Goal: Find specific page/section: Find specific page/section

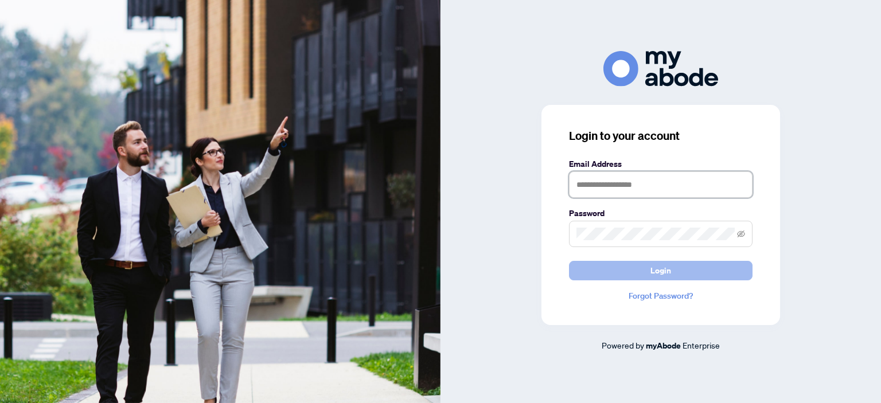
type input "**********"
click at [667, 274] on span "Login" at bounding box center [660, 271] width 21 height 18
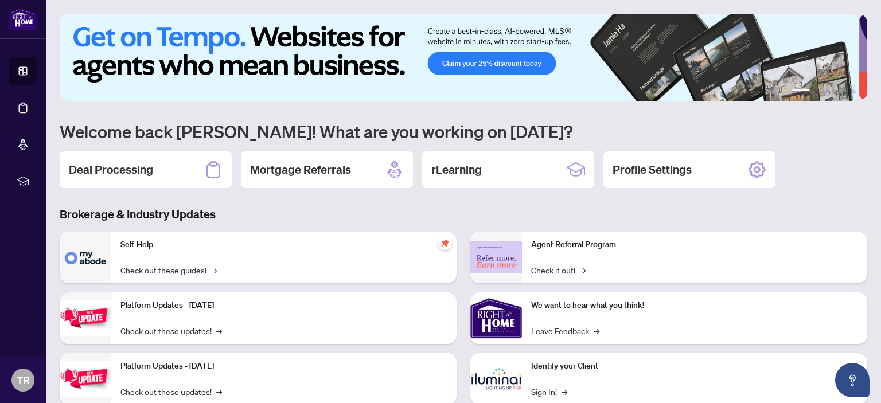
click at [590, 311] on div "We want to hear what you think! Leave Feedback →" at bounding box center [694, 319] width 345 height 52
click at [560, 333] on link "Leave Feedback →" at bounding box center [565, 331] width 68 height 13
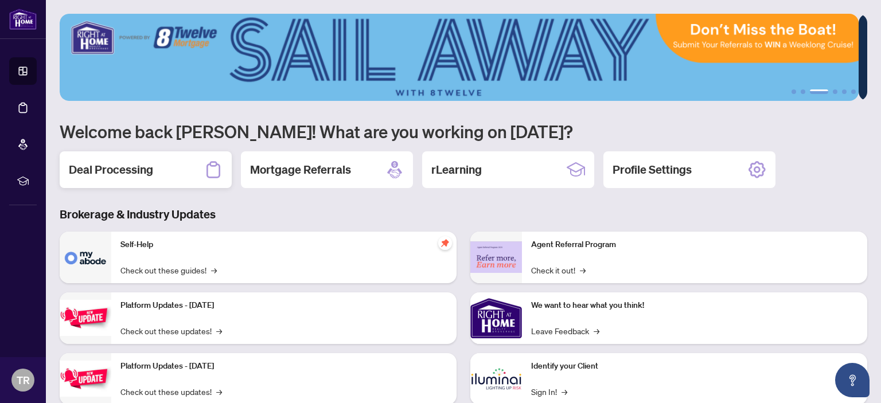
click at [137, 162] on h2 "Deal Processing" at bounding box center [111, 170] width 84 height 16
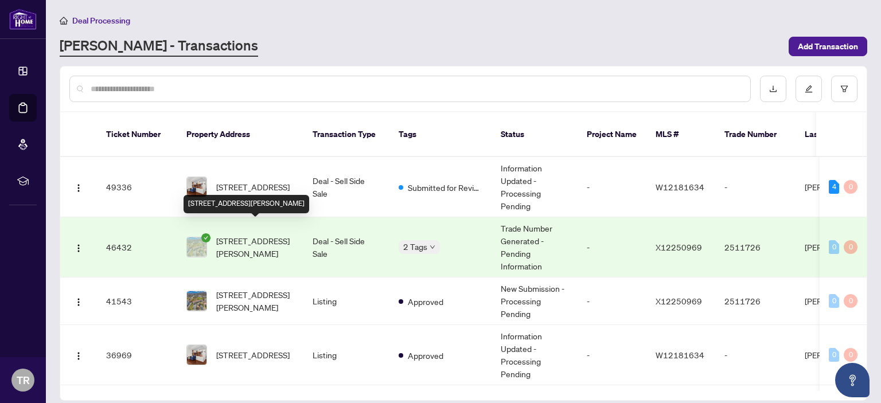
click at [270, 242] on span "102-20 John St, Grimsby, Ontario L3M 1X5, Canada" at bounding box center [255, 247] width 78 height 25
